Goal: Task Accomplishment & Management: Complete application form

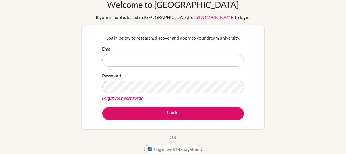
scroll to position [29, 0]
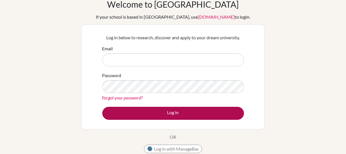
type input "[PERSON_NAME][EMAIL_ADDRESS][PERSON_NAME]"
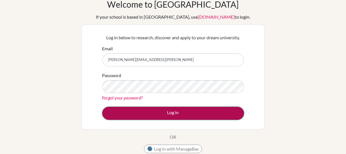
click at [155, 113] on button "Log in" at bounding box center [173, 113] width 142 height 13
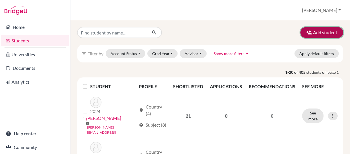
click at [313, 31] on button "Add student" at bounding box center [321, 32] width 43 height 11
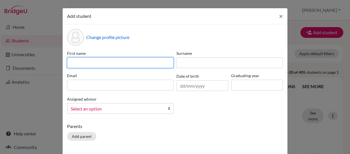
click at [118, 63] on input at bounding box center [120, 62] width 107 height 11
type input "David"
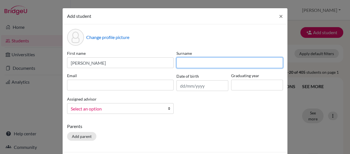
click at [194, 61] on input at bounding box center [229, 62] width 107 height 11
type input "Usandivaras"
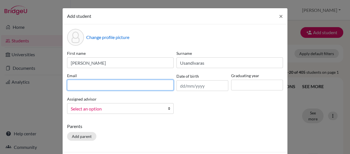
click at [94, 87] on input at bounding box center [120, 84] width 107 height 11
type input "david.usandivaras@asa.edu.py"
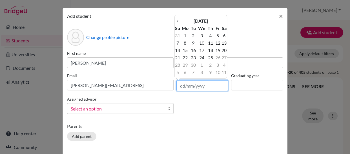
click at [187, 87] on input "text" at bounding box center [202, 85] width 52 height 11
type input "25/08/2011"
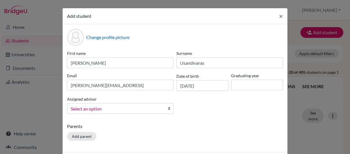
click at [209, 104] on div "First name David Surname Usandivaras Email david.usandivaras@asa.edu.py Date of…" at bounding box center [175, 84] width 219 height 68
click at [243, 85] on input at bounding box center [257, 84] width 52 height 11
type input "2030"
click at [212, 107] on div "First name David Surname Usandivaras Email david.usandivaras@asa.edu.py Date of…" at bounding box center [175, 84] width 219 height 68
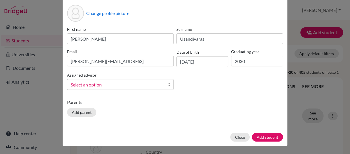
click at [164, 85] on link "Select an option" at bounding box center [120, 84] width 107 height 11
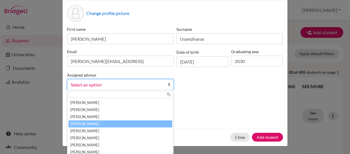
click at [121, 122] on li "[PERSON_NAME]" at bounding box center [120, 123] width 104 height 7
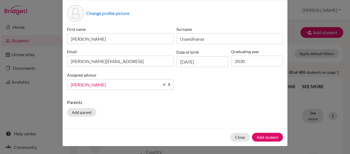
click at [190, 85] on div "First name David Surname Usandivaras Email david.usandivaras@asa.edu.py Date of…" at bounding box center [175, 60] width 219 height 68
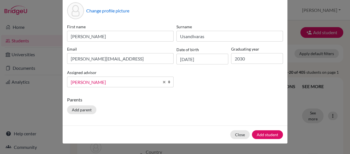
scroll to position [26, 0]
click at [259, 131] on button "Add student" at bounding box center [267, 134] width 31 height 9
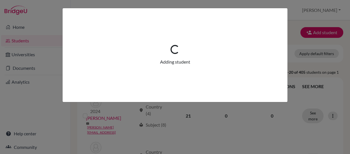
scroll to position [0, 0]
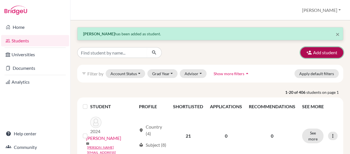
click at [311, 52] on button "Add student" at bounding box center [321, 52] width 43 height 11
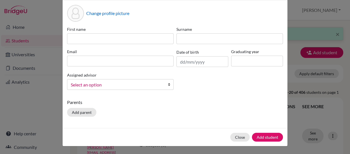
scroll to position [23, 0]
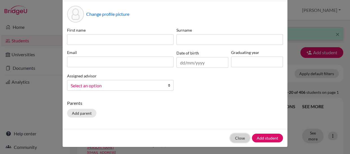
click at [235, 137] on button "Close" at bounding box center [239, 137] width 19 height 9
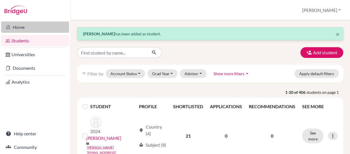
click at [18, 26] on link "Home" at bounding box center [35, 26] width 68 height 11
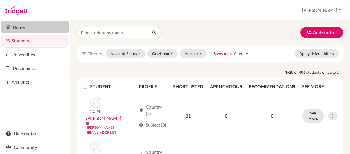
click at [19, 25] on link "Home" at bounding box center [35, 26] width 68 height 11
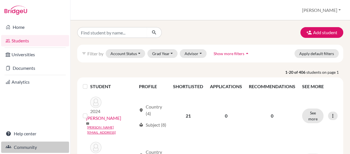
click at [19, 146] on link "Community" at bounding box center [35, 146] width 68 height 11
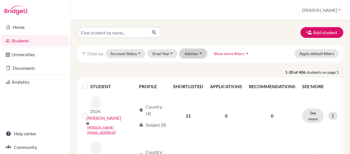
click at [198, 55] on button "Advisor" at bounding box center [193, 53] width 27 height 9
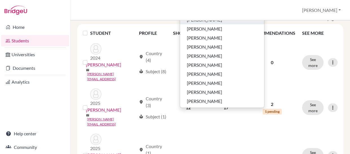
scroll to position [54, 0]
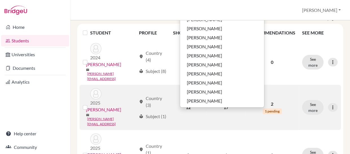
click at [210, 120] on td "17" at bounding box center [226, 107] width 39 height 45
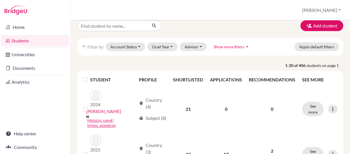
scroll to position [7, 0]
click at [198, 45] on button "Advisor" at bounding box center [193, 46] width 27 height 9
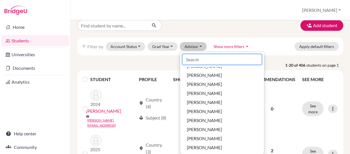
click at [198, 60] on input at bounding box center [221, 59] width 79 height 11
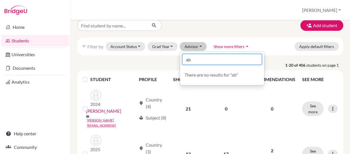
type input "a"
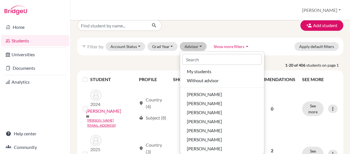
click at [234, 27] on div "Add student" at bounding box center [210, 25] width 274 height 11
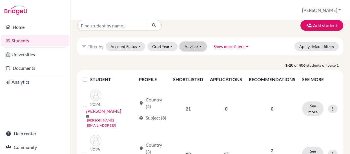
click at [196, 46] on button "Advisor" at bounding box center [193, 46] width 27 height 9
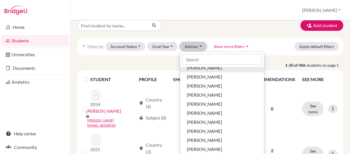
scroll to position [28, 0]
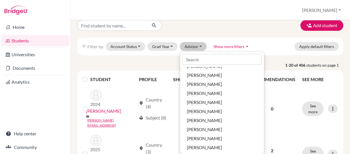
click at [72, 73] on div "Add student filter_list Filter by Account Status Active accounts Archived accou…" at bounding box center [210, 86] width 280 height 133
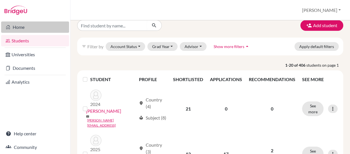
click at [18, 25] on link "Home" at bounding box center [35, 26] width 68 height 11
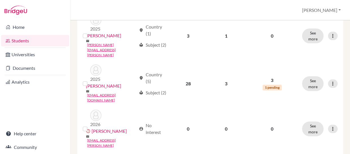
scroll to position [0, 0]
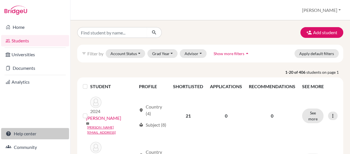
click at [17, 135] on link "Help center" at bounding box center [35, 133] width 68 height 11
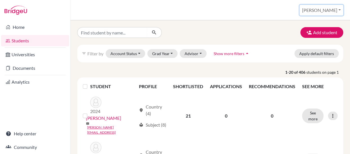
click at [338, 8] on button "[PERSON_NAME]" at bounding box center [322, 10] width 44 height 11
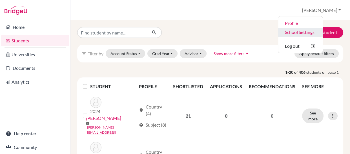
click at [310, 30] on link "School Settings" at bounding box center [300, 32] width 45 height 9
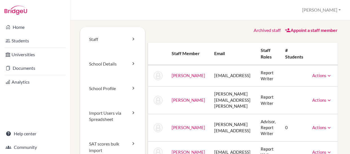
click at [304, 30] on link "Appoint a staff member" at bounding box center [311, 29] width 53 height 5
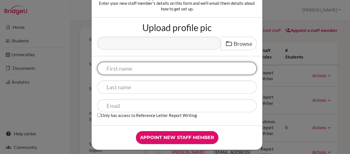
scroll to position [34, 0]
type input "Abigail"
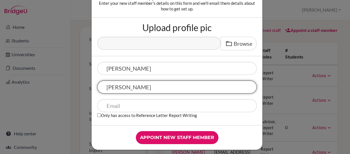
type input "Ruble"
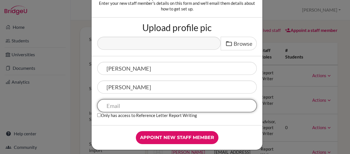
click at [111, 104] on input "text" at bounding box center [176, 105] width 159 height 13
paste input "abigail.ruble@asa.edu.py"
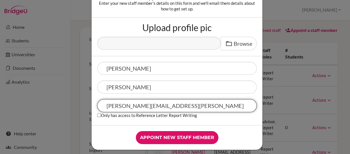
scroll to position [38, 0]
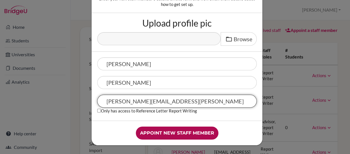
type input "abigail.ruble@asa.edu.py"
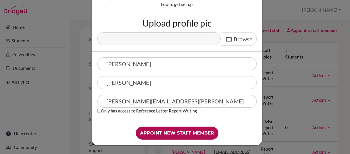
click at [161, 133] on input "Appoint new staff member" at bounding box center [177, 132] width 83 height 13
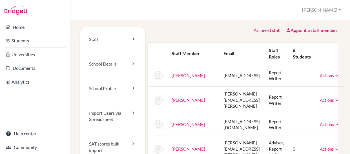
click at [162, 13] on div "School Settings > Staff [PERSON_NAME] Profile School Settings Log out Your brow…" at bounding box center [210, 10] width 280 height 20
